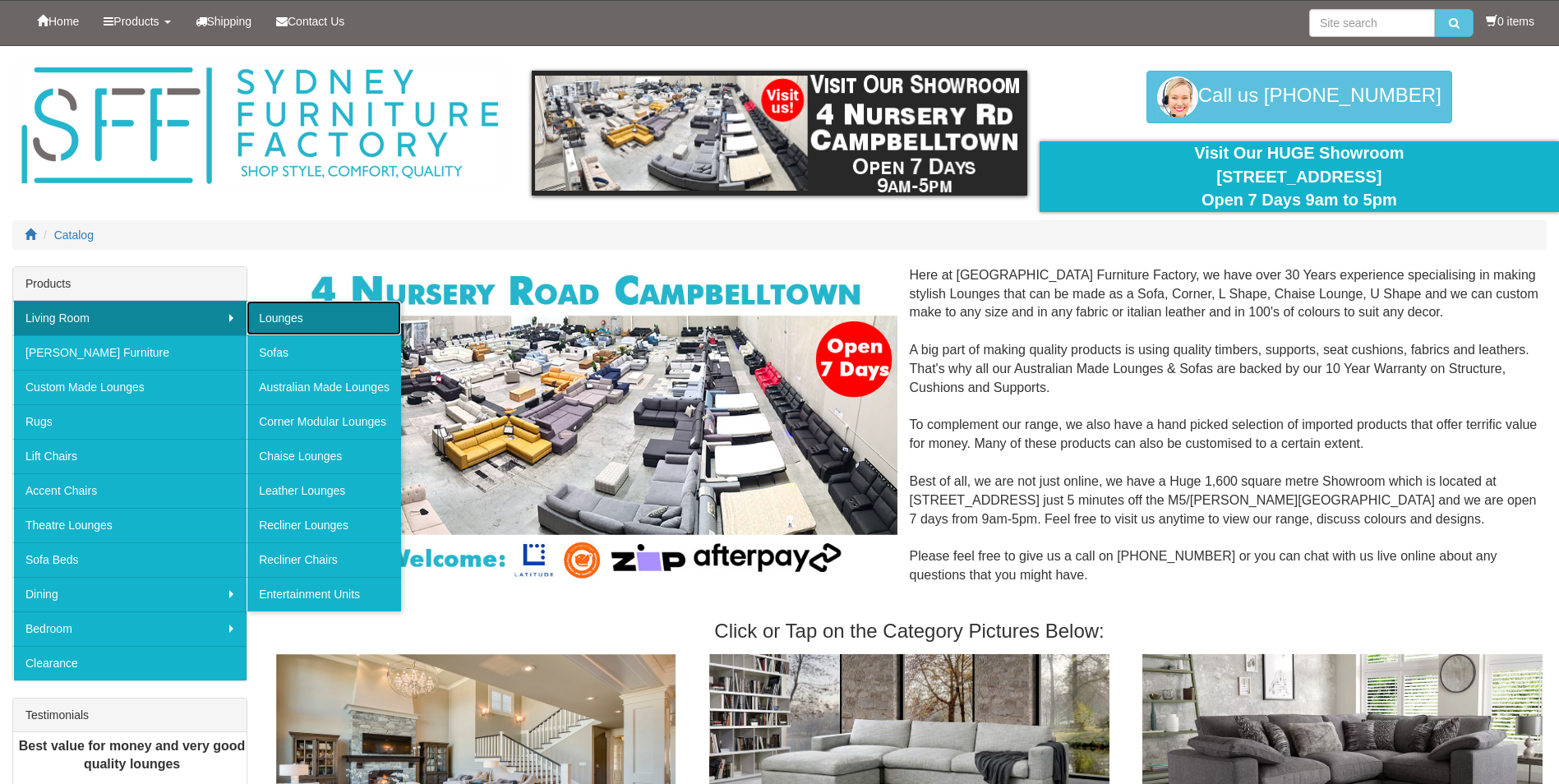
click at [266, 314] on link "Lounges" at bounding box center [324, 317] width 155 height 34
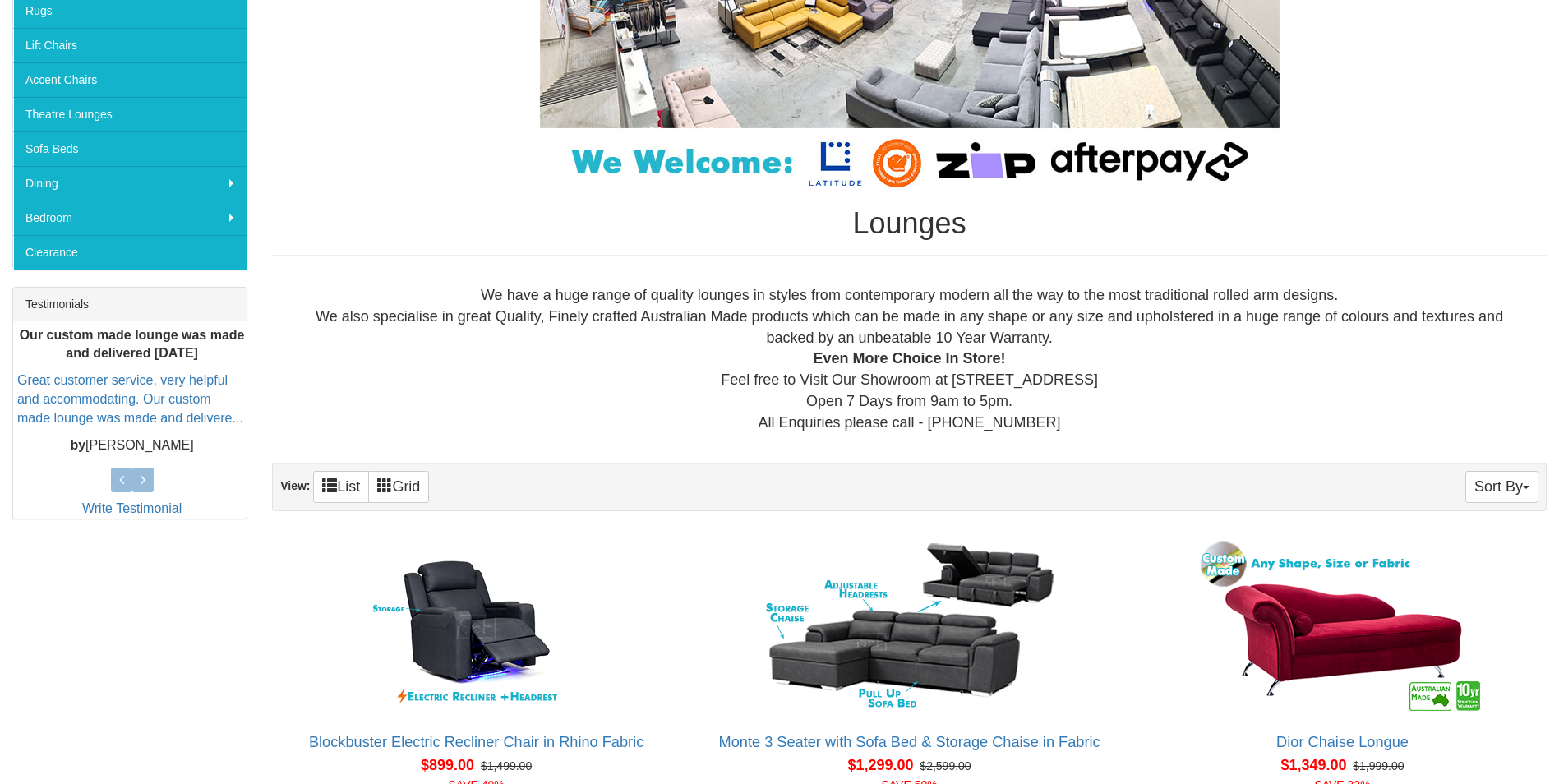
scroll to position [822, 0]
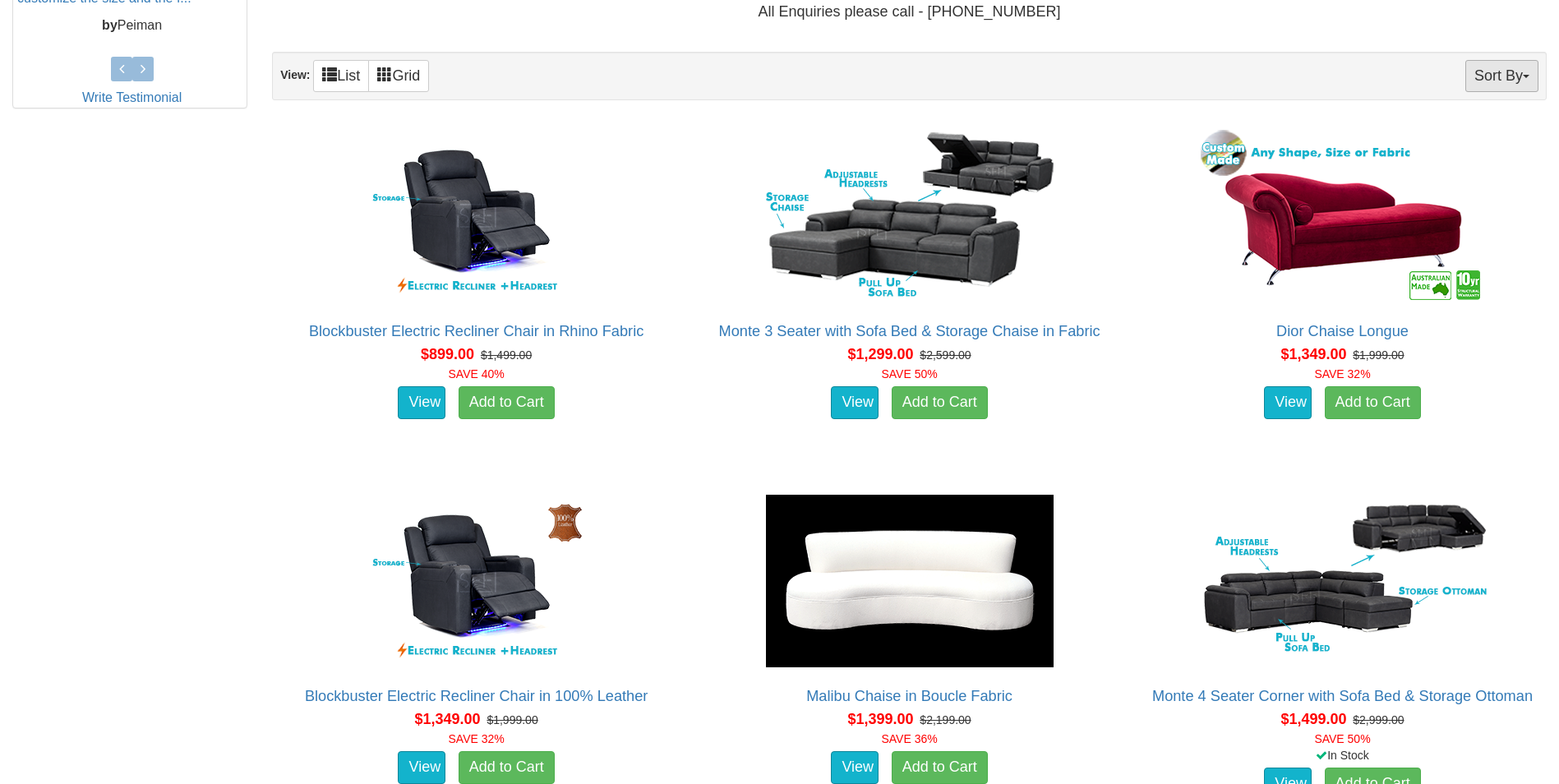
click at [1513, 83] on button "Sort By" at bounding box center [1502, 76] width 73 height 32
click at [1437, 130] on link "Price+" at bounding box center [1473, 130] width 130 height 21
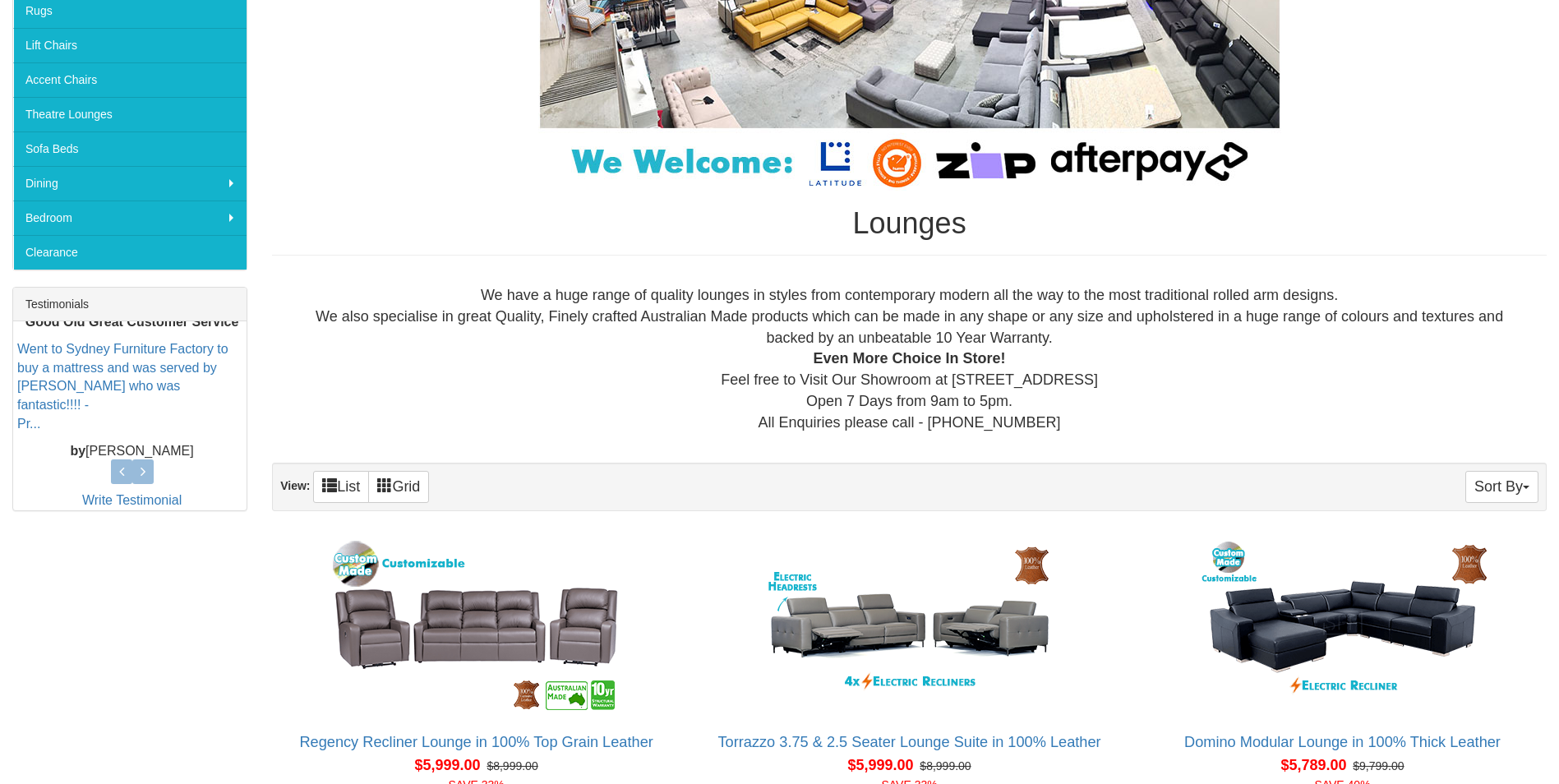
scroll to position [822, 0]
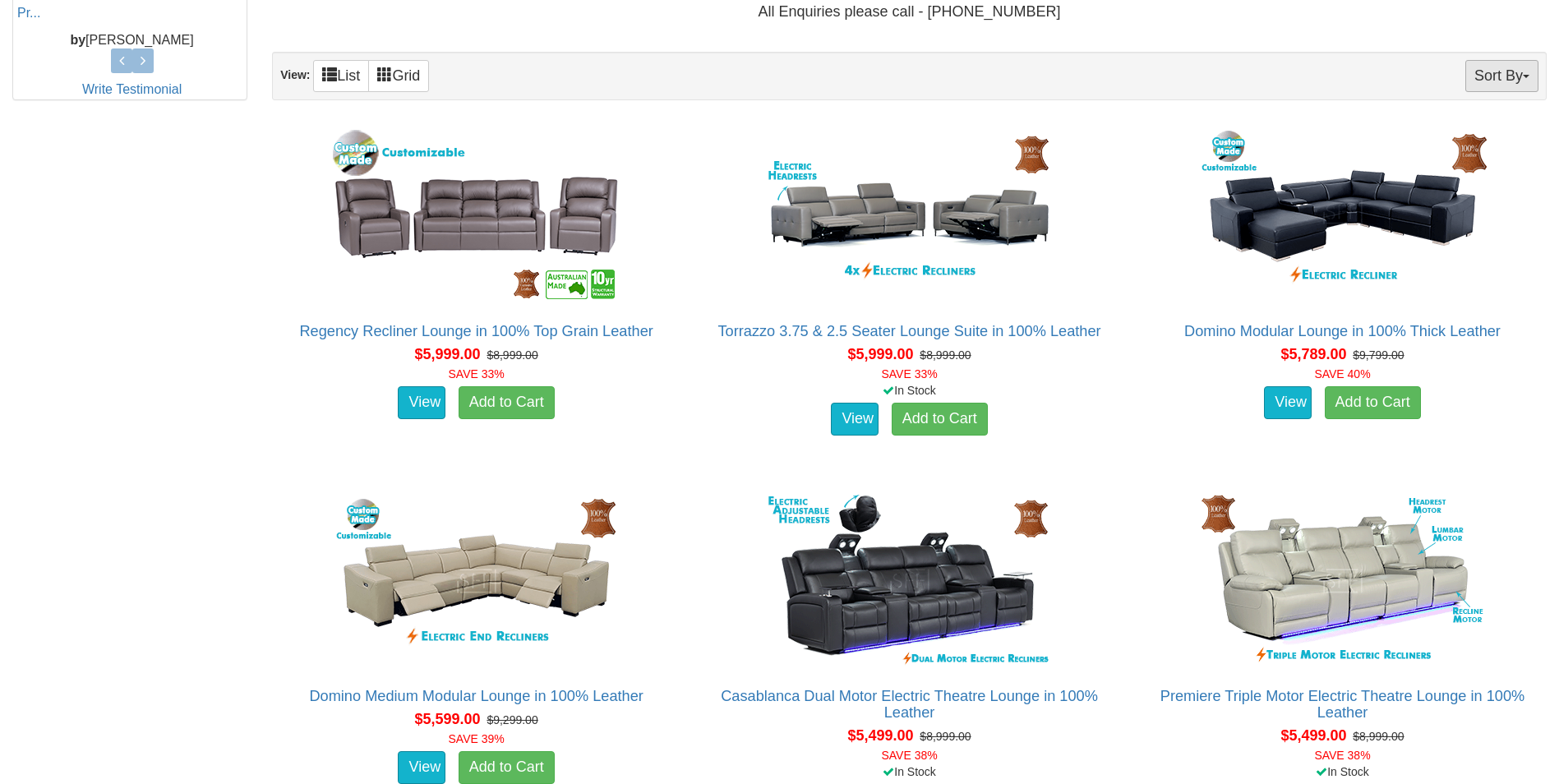
click at [1514, 75] on button "Sort By" at bounding box center [1502, 76] width 73 height 32
click at [1440, 130] on link "Price-" at bounding box center [1473, 130] width 130 height 21
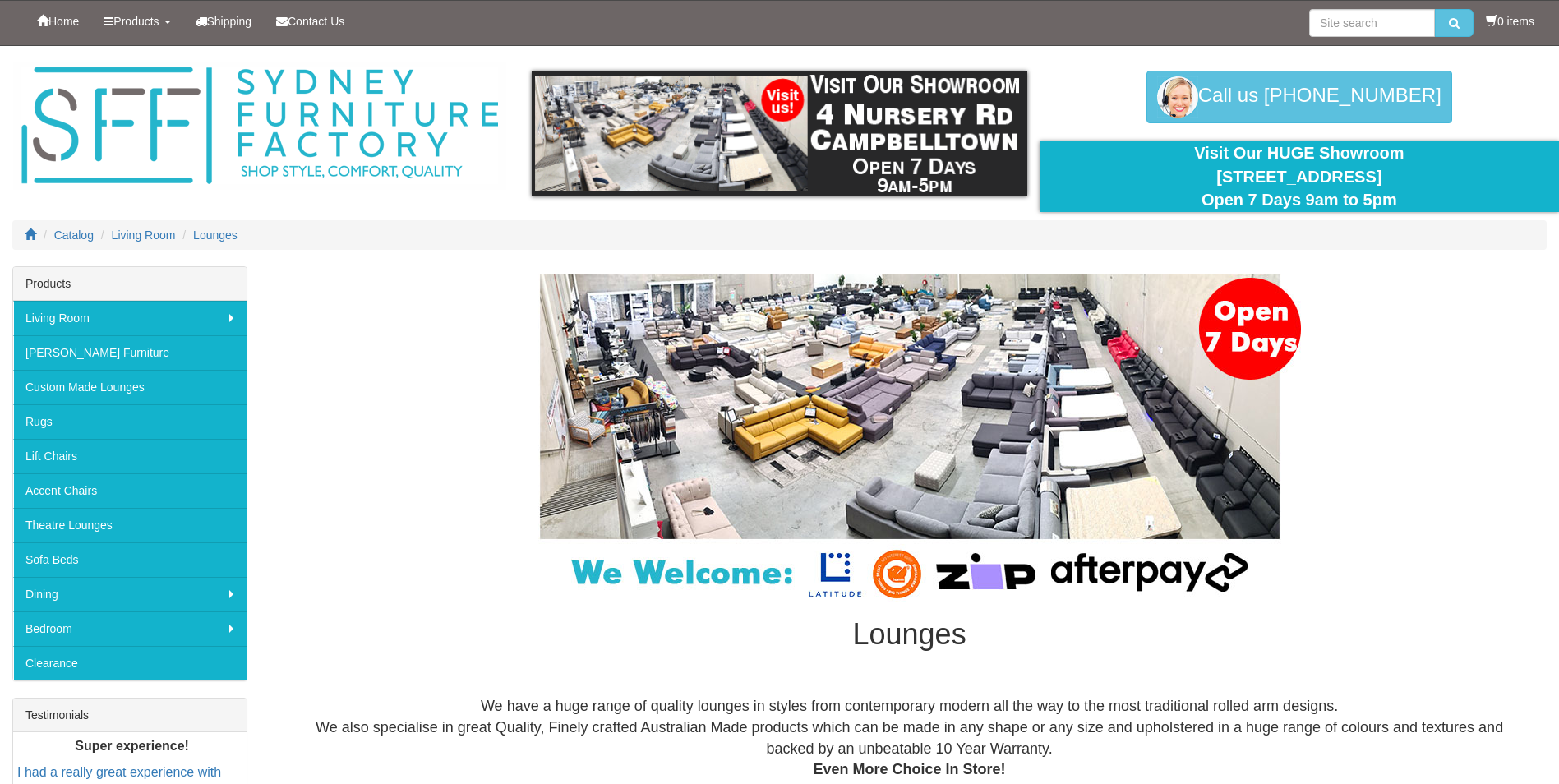
scroll to position [693, 0]
